Goal: Transaction & Acquisition: Purchase product/service

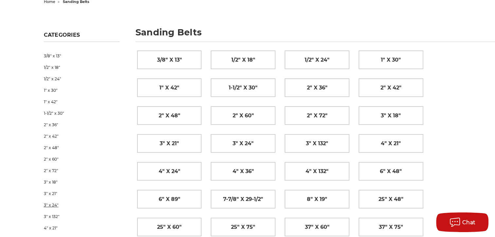
scroll to position [33, 0]
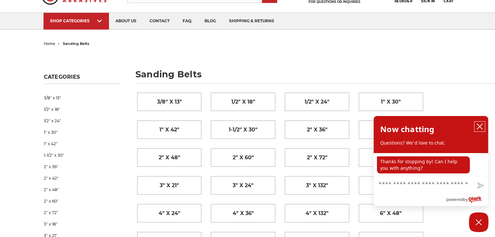
click at [478, 123] on button "close chatbox" at bounding box center [480, 126] width 10 height 10
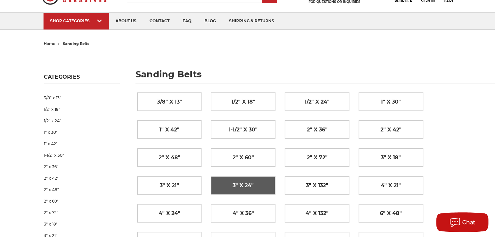
click at [244, 184] on span "3" x 24"" at bounding box center [243, 185] width 21 height 11
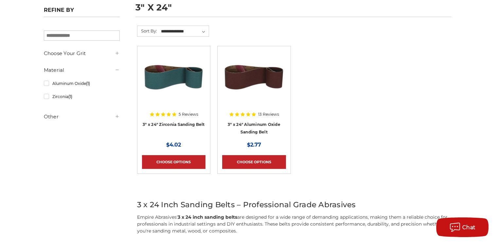
scroll to position [98, 0]
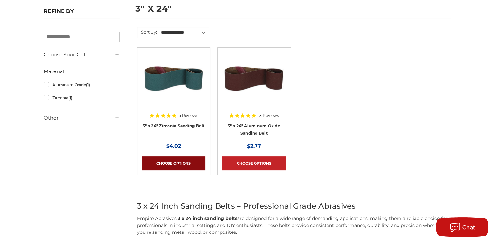
click at [167, 162] on link "Choose Options" at bounding box center [174, 163] width 64 height 14
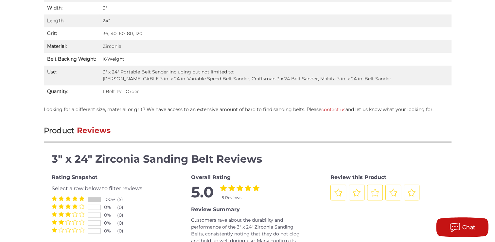
scroll to position [393, 0]
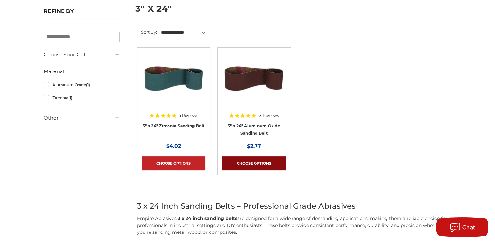
click at [261, 160] on link "Choose Options" at bounding box center [254, 163] width 64 height 14
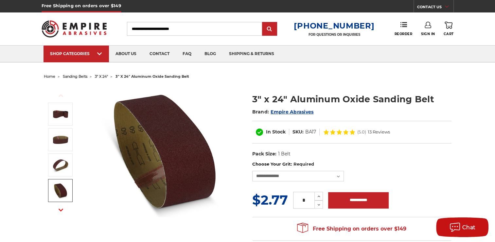
click at [74, 75] on span "sanding belts" at bounding box center [75, 76] width 25 height 5
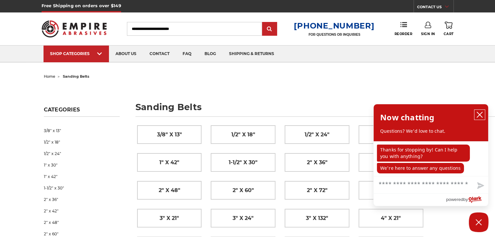
click at [476, 113] on button "close chatbox" at bounding box center [480, 115] width 10 height 10
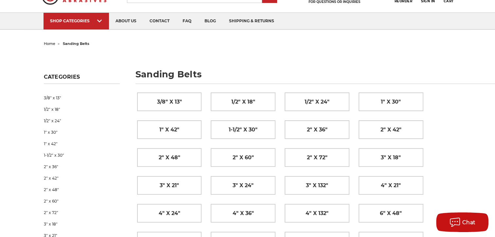
scroll to position [65, 0]
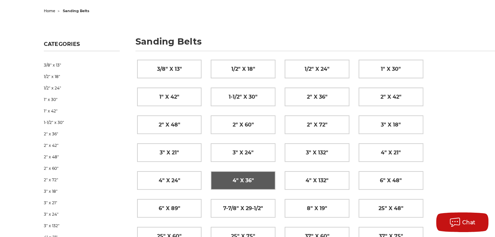
click at [245, 176] on span "4" x 36"" at bounding box center [243, 180] width 21 height 11
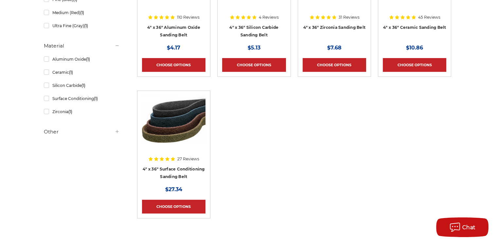
scroll to position [65, 0]
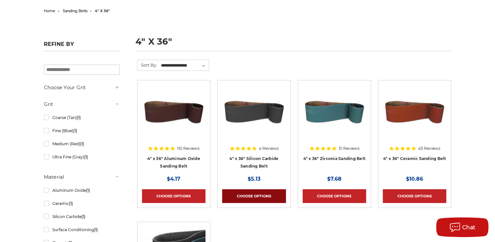
click at [251, 194] on link "Choose Options" at bounding box center [254, 196] width 64 height 14
click at [174, 111] on img at bounding box center [174, 111] width 64 height 52
click at [322, 112] on img at bounding box center [335, 111] width 64 height 52
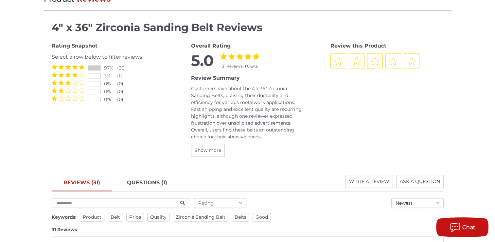
scroll to position [720, 0]
